Goal: Answer question/provide support: Share knowledge or assist other users

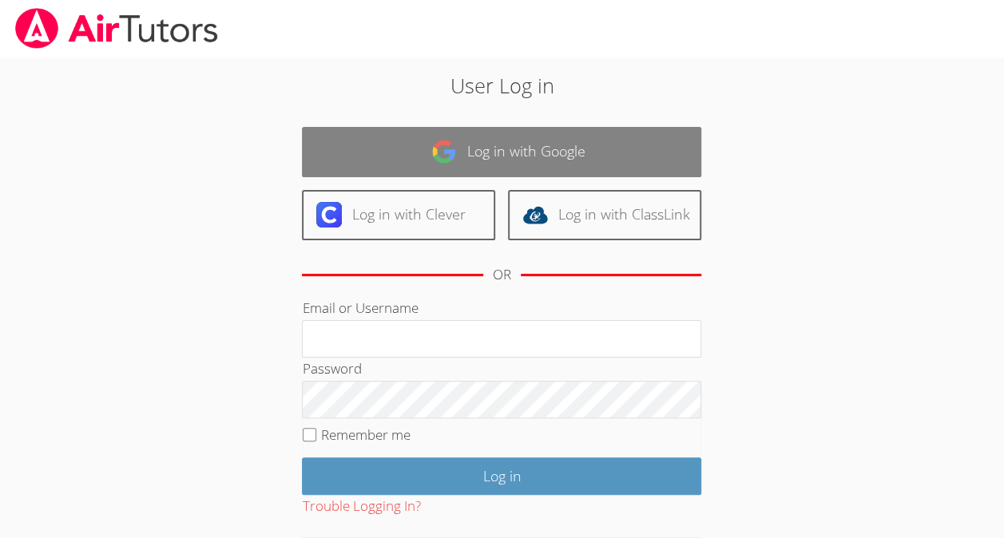
click at [316, 136] on link "Log in with Google" at bounding box center [501, 152] width 399 height 50
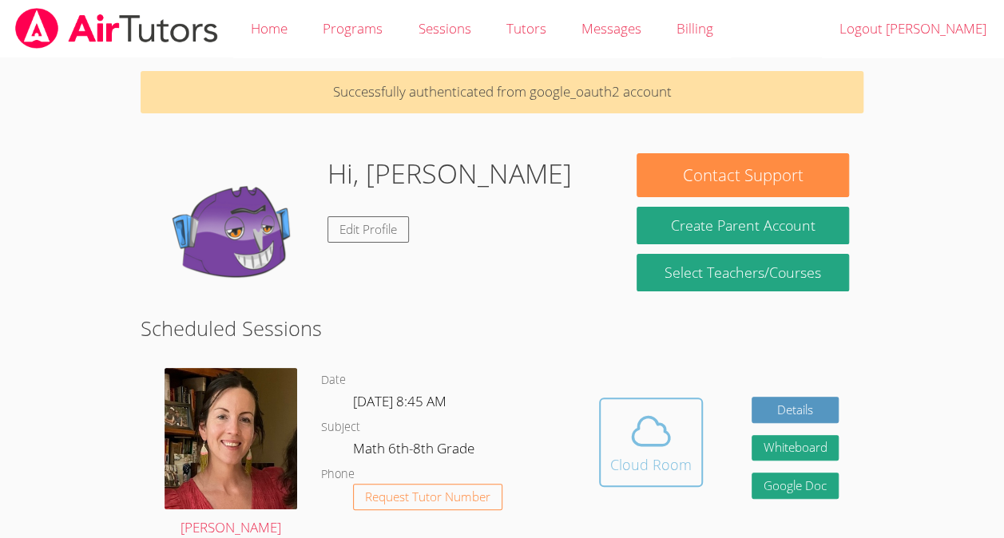
click at [662, 425] on icon at bounding box center [651, 431] width 37 height 28
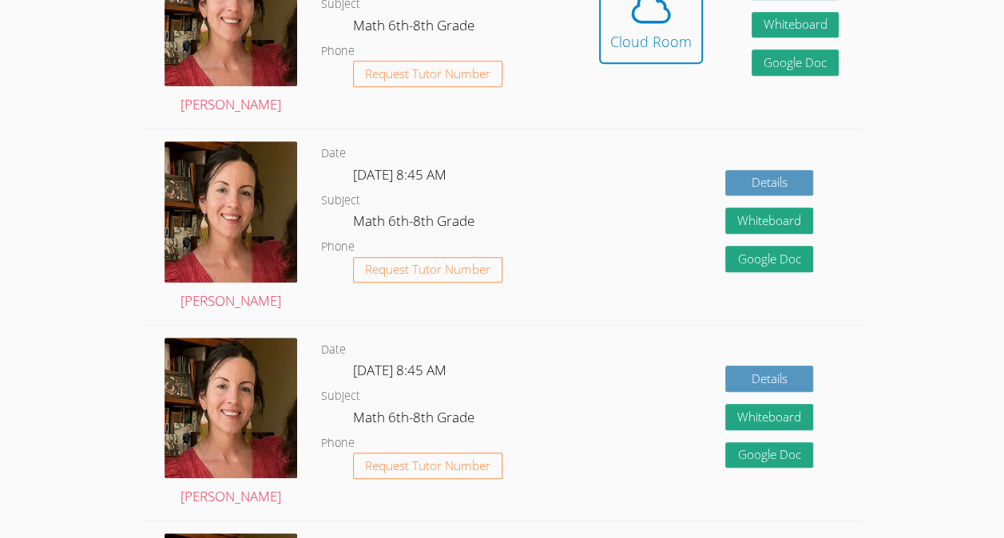
scroll to position [424, 0]
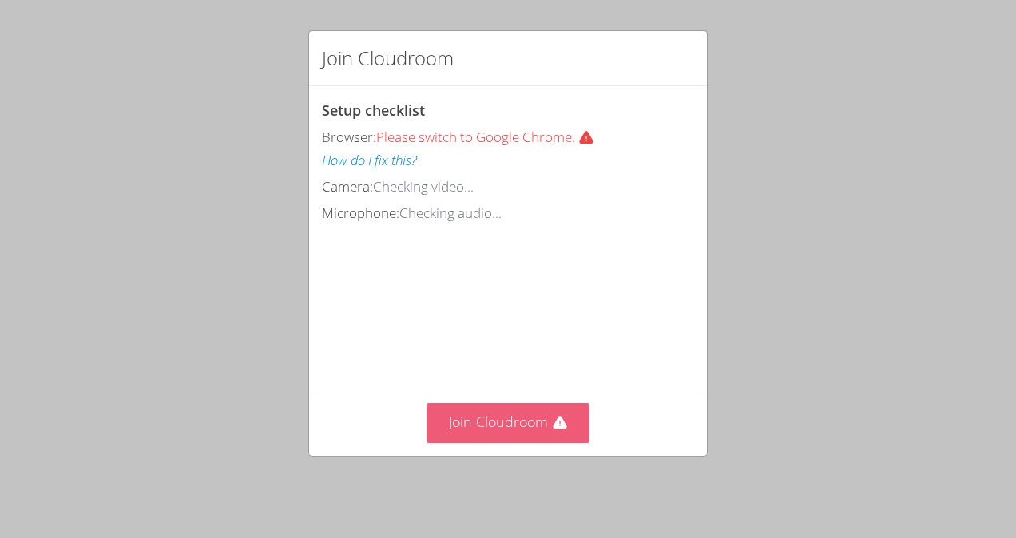
click at [527, 431] on button "Join Cloudroom" at bounding box center [509, 422] width 164 height 39
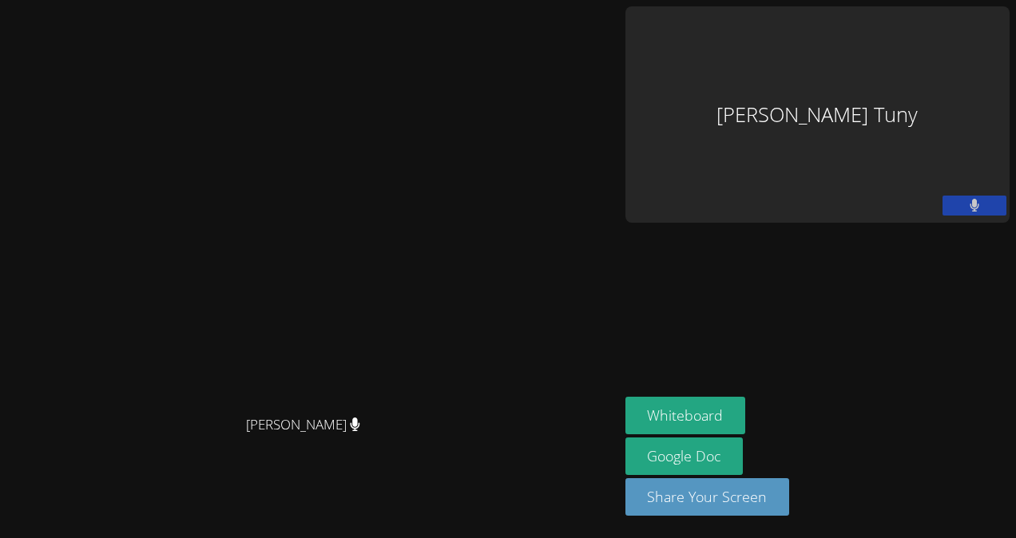
click at [662, 425] on button "Whiteboard" at bounding box center [686, 416] width 121 height 38
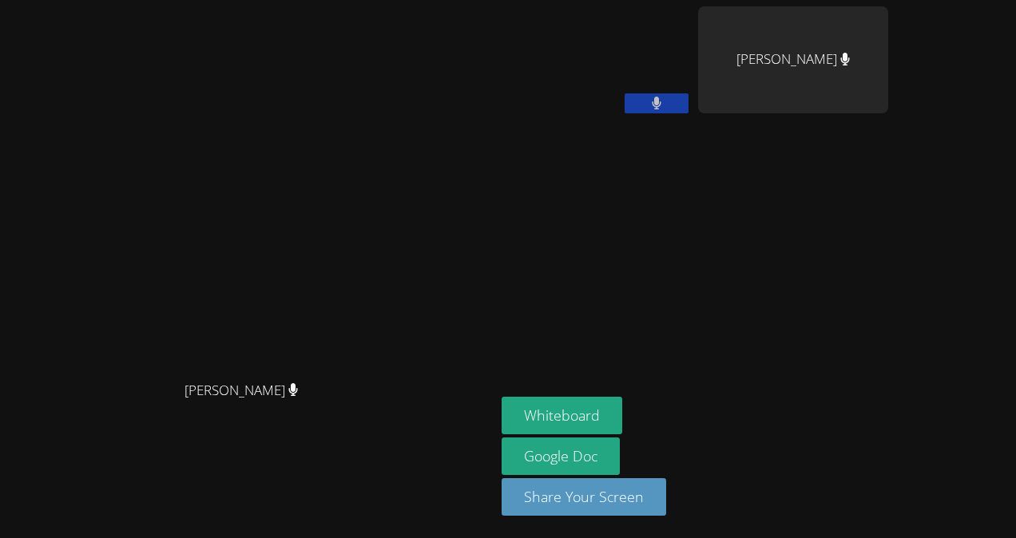
click at [221, 379] on span "[PERSON_NAME]" at bounding box center [242, 390] width 114 height 23
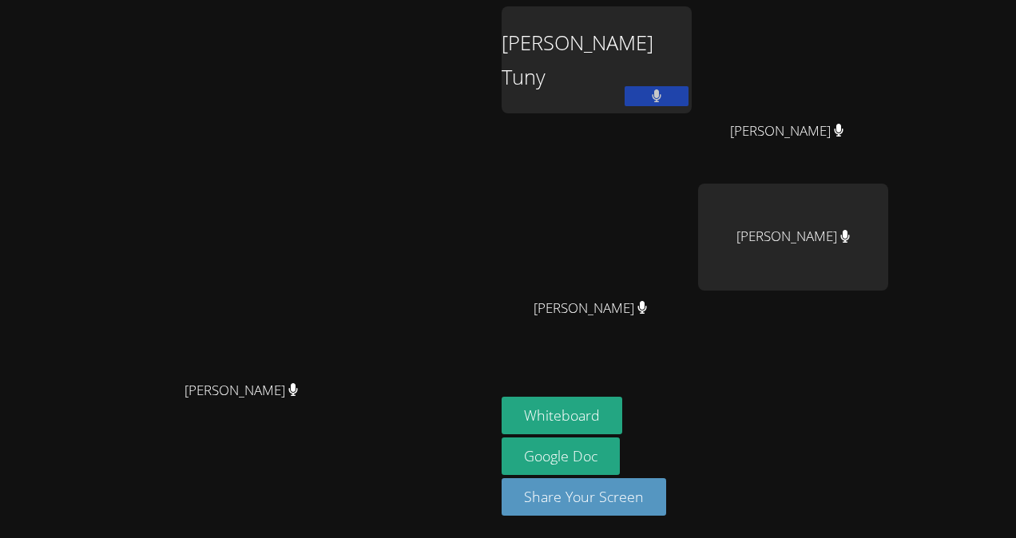
click at [692, 87] on div "[PERSON_NAME] Tuny" at bounding box center [597, 59] width 190 height 107
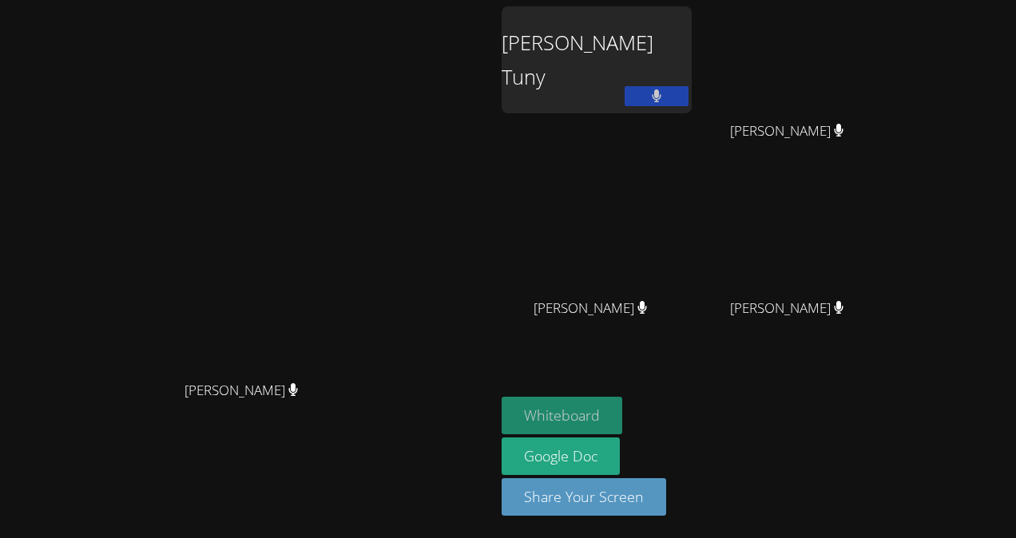
click at [622, 415] on button "Whiteboard" at bounding box center [562, 416] width 121 height 38
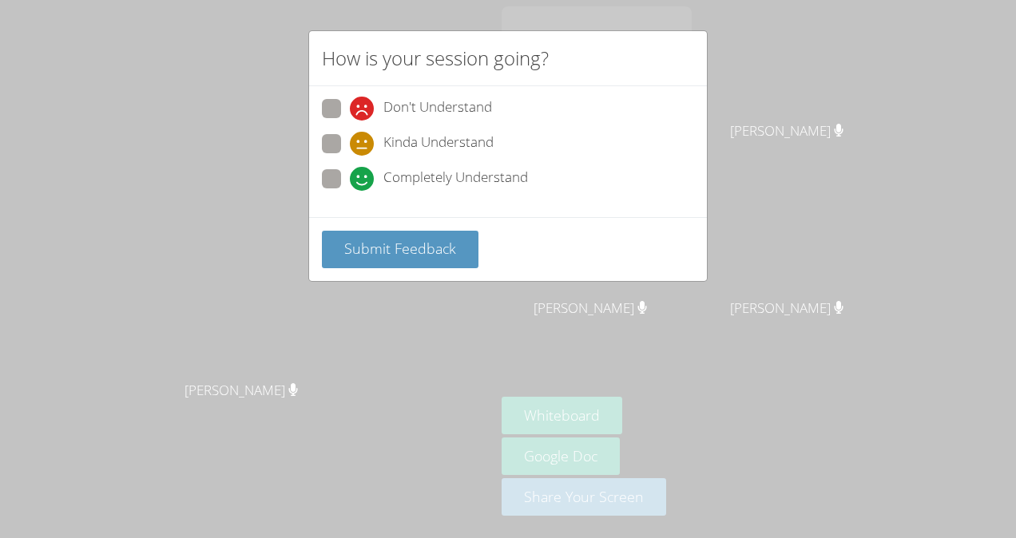
click at [350, 191] on span at bounding box center [350, 191] width 0 height 0
click at [350, 179] on input "Completely Understand" at bounding box center [357, 176] width 14 height 14
radio input "true"
click at [379, 241] on span "Submit Feedback" at bounding box center [400, 248] width 112 height 19
